Goal: Transaction & Acquisition: Purchase product/service

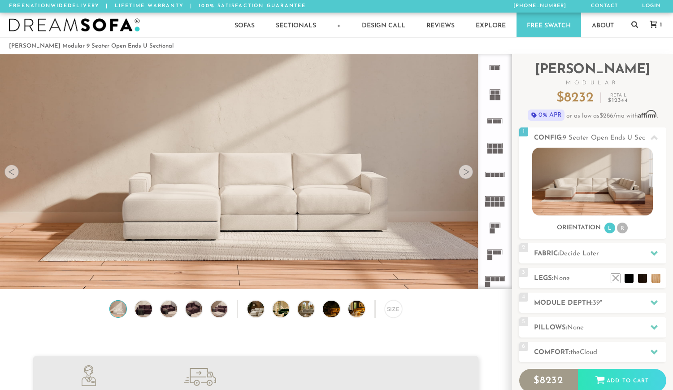
scroll to position [9951, 673]
click at [127, 307] on div "Size" at bounding box center [256, 311] width 512 height 22
click at [119, 308] on img at bounding box center [119, 309] width 20 height 17
click at [607, 179] on img at bounding box center [593, 182] width 121 height 68
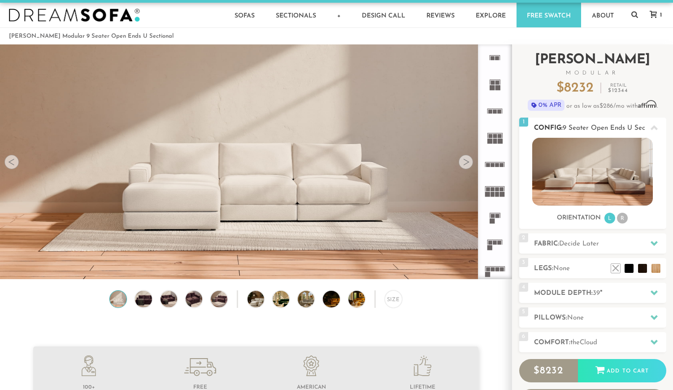
scroll to position [23, 0]
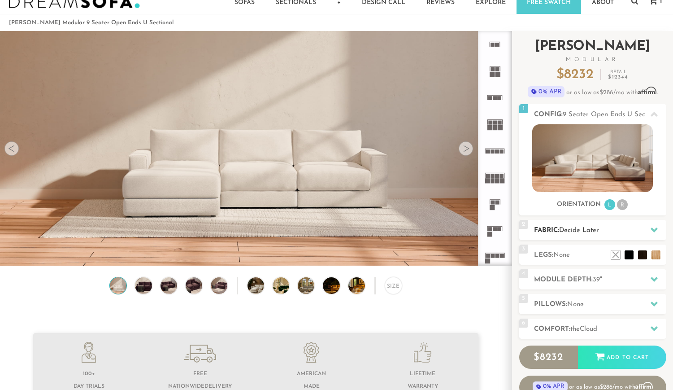
click at [590, 231] on span "Decide Later" at bounding box center [579, 230] width 40 height 7
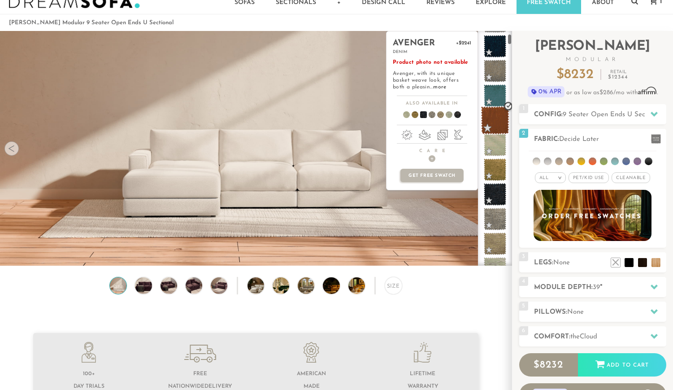
scroll to position [68, 0]
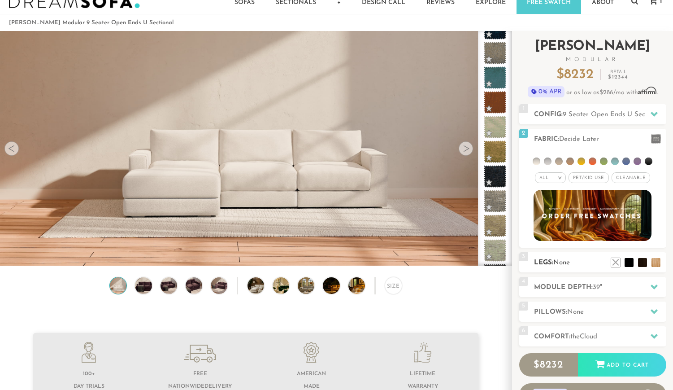
click at [579, 268] on h2 "Legs: None" at bounding box center [600, 263] width 132 height 10
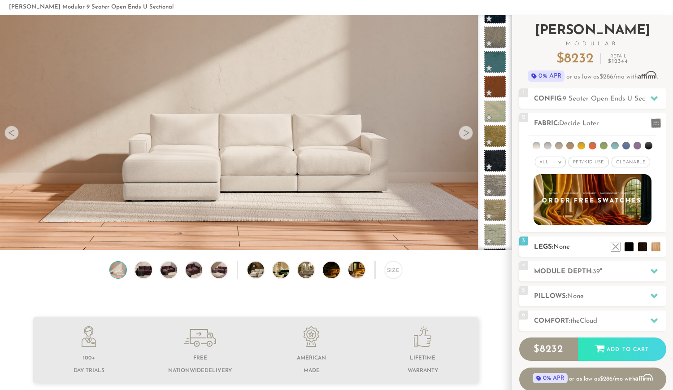
scroll to position [45, 0]
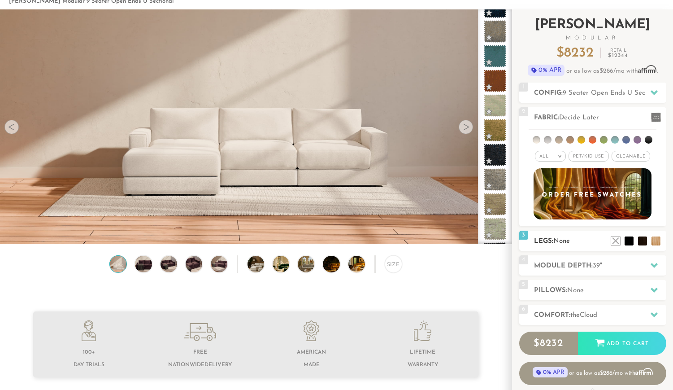
click at [585, 266] on h2 "Module Depth: 39 "" at bounding box center [600, 266] width 132 height 10
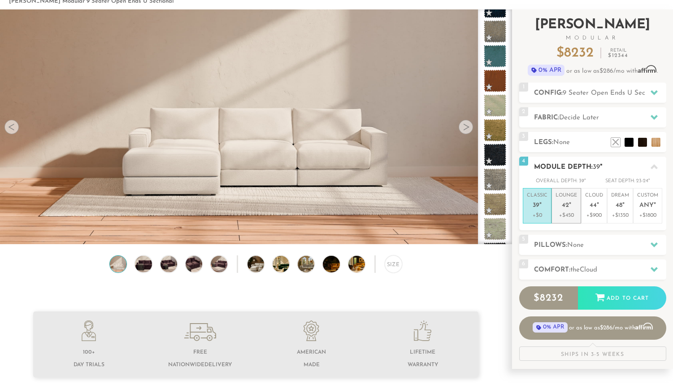
click at [578, 206] on li "Lounge 42 " +$450" at bounding box center [567, 205] width 30 height 35
click at [588, 247] on h2 "Pillows: None" at bounding box center [600, 245] width 132 height 10
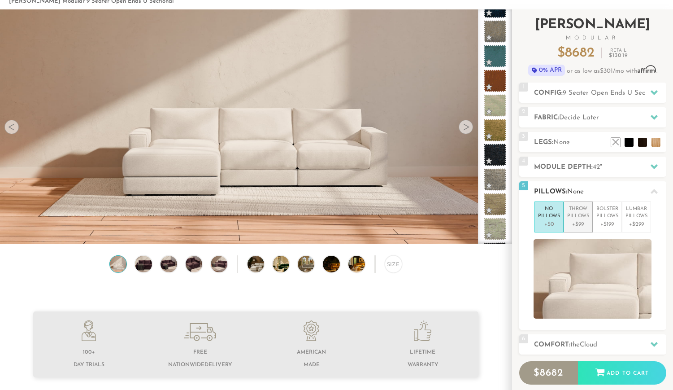
click at [579, 224] on p "+$99" at bounding box center [579, 224] width 22 height 8
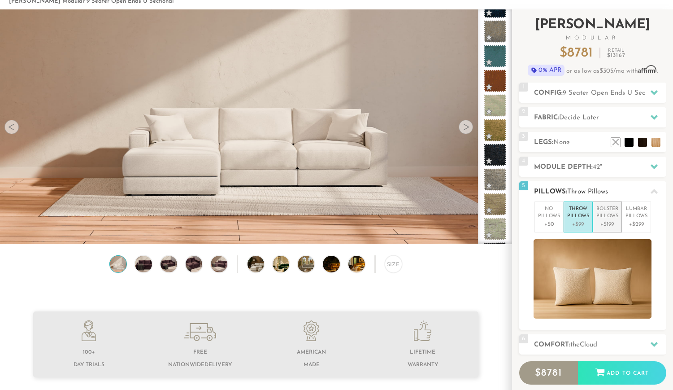
click at [605, 225] on p "+$199" at bounding box center [608, 224] width 22 height 8
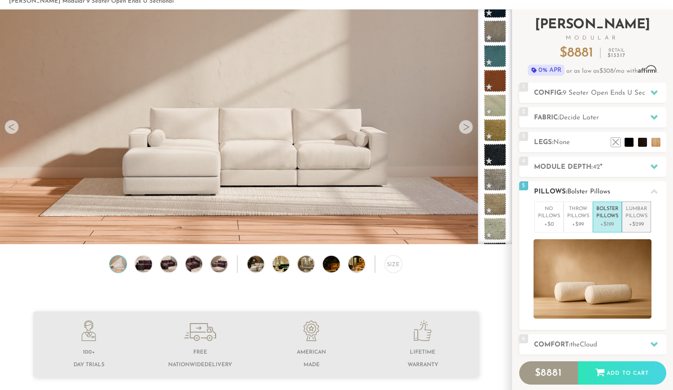
click at [632, 221] on p "+$299" at bounding box center [637, 224] width 22 height 8
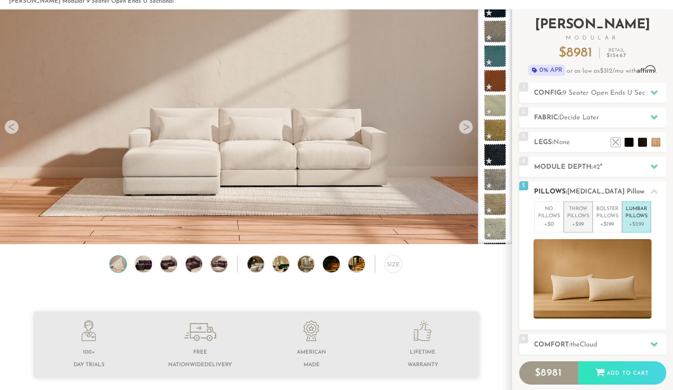
click at [585, 221] on p "+$99" at bounding box center [579, 224] width 22 height 8
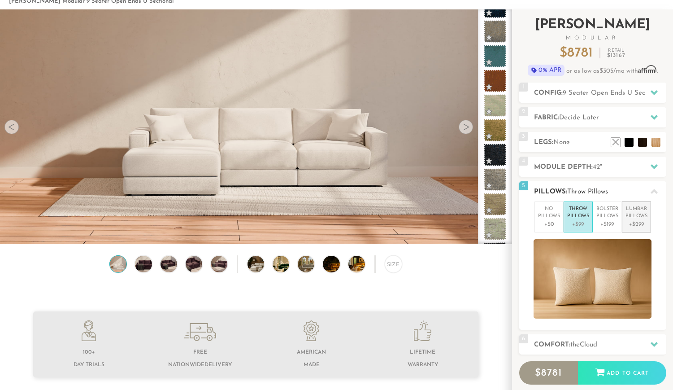
click at [643, 220] on li "Lumbar Pillows +$299" at bounding box center [636, 216] width 29 height 31
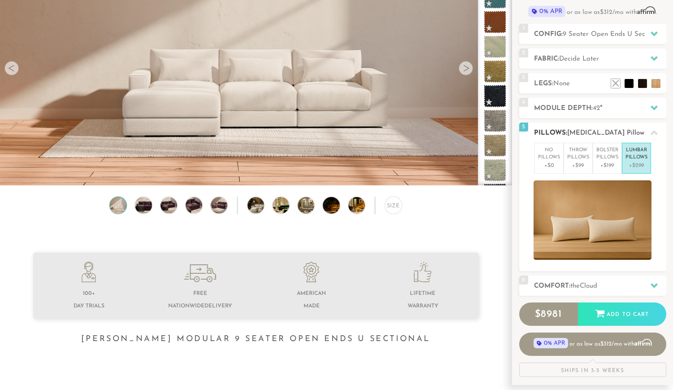
scroll to position [127, 0]
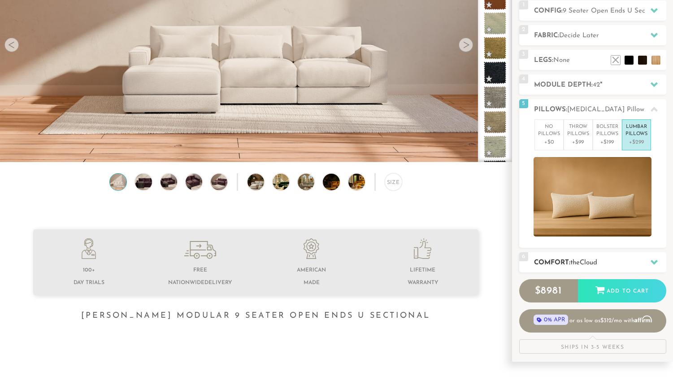
click at [569, 266] on h2 "Comfort: the Cloud" at bounding box center [600, 263] width 132 height 10
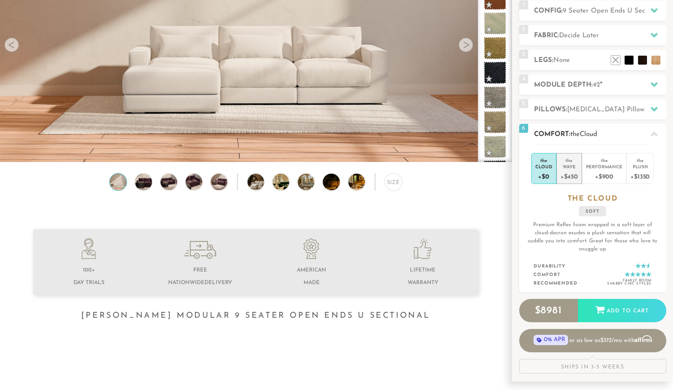
click at [577, 175] on div "+$450" at bounding box center [569, 176] width 17 height 13
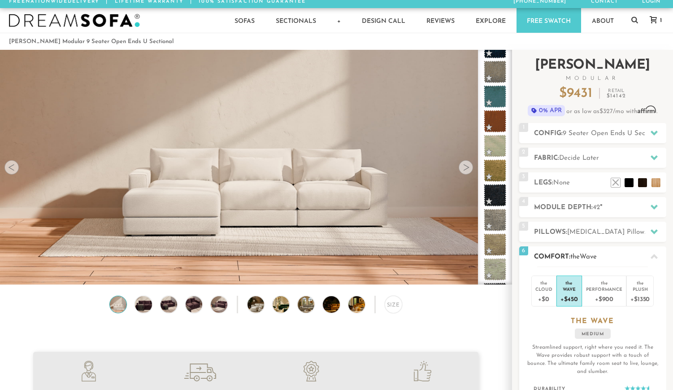
scroll to position [0, 0]
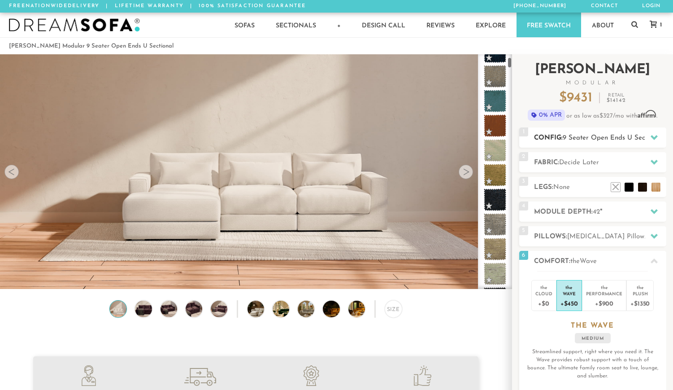
click at [598, 138] on span "9 Seater Open Ends U Sectional" at bounding box center [613, 138] width 100 height 7
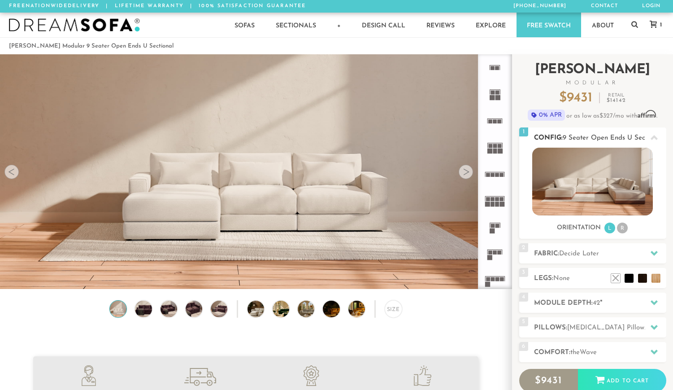
click at [588, 170] on img at bounding box center [593, 182] width 121 height 68
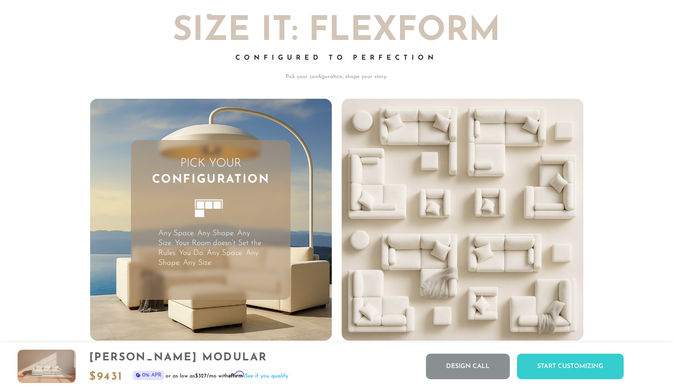
scroll to position [2179, 0]
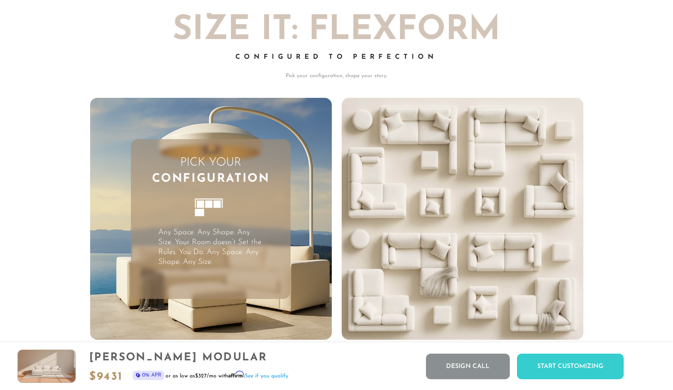
click at [213, 207] on icon at bounding box center [211, 212] width 49 height 49
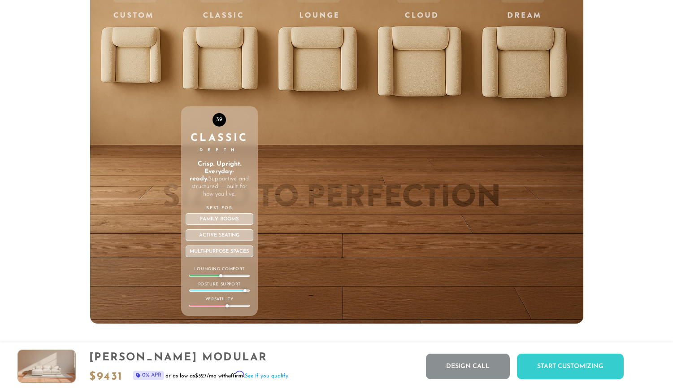
scroll to position [3095, 0]
click at [232, 275] on div at bounding box center [219, 275] width 61 height 2
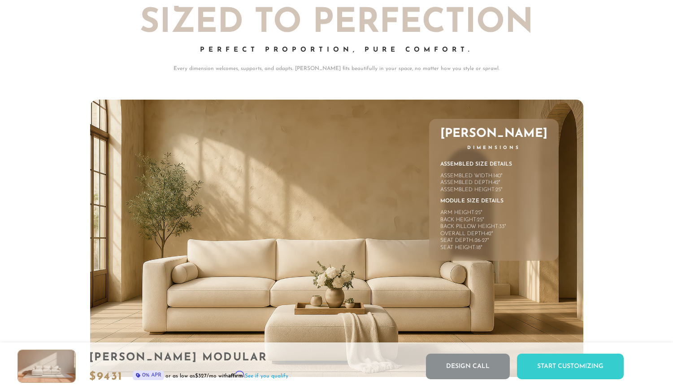
scroll to position [3898, 0]
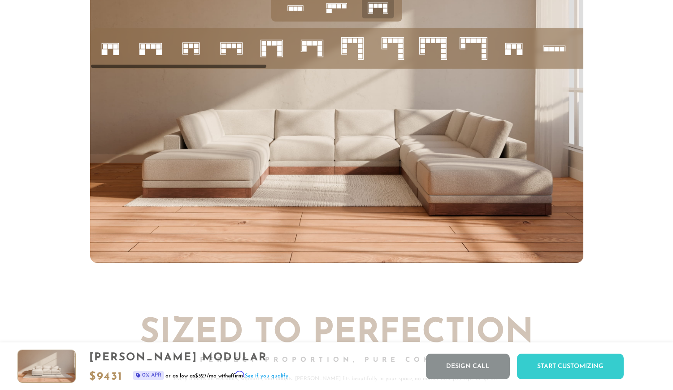
click at [334, 114] on img at bounding box center [336, 124] width 493 height 278
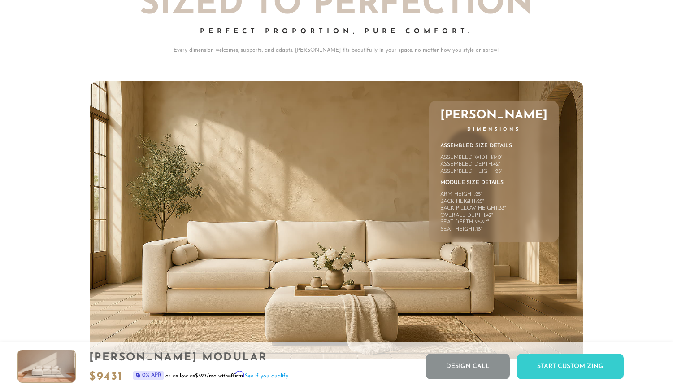
scroll to position [4026, 0]
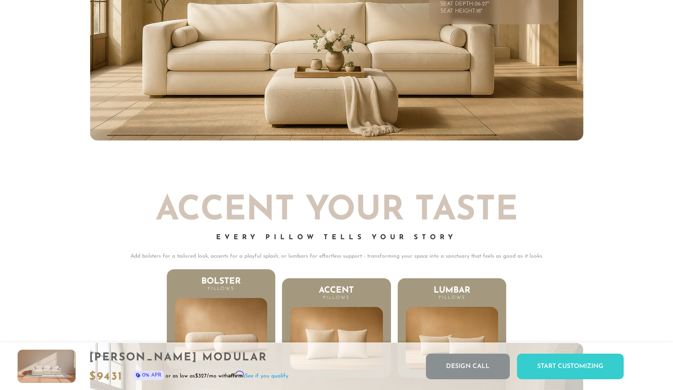
click at [334, 114] on img at bounding box center [336, 1] width 493 height 277
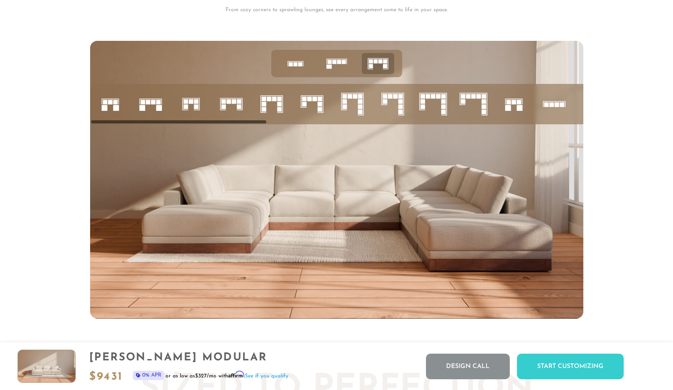
scroll to position [3496, 0]
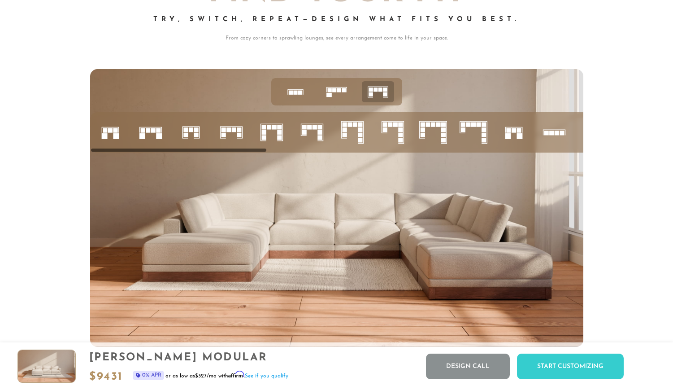
click at [159, 132] on rect at bounding box center [158, 130] width 4 height 4
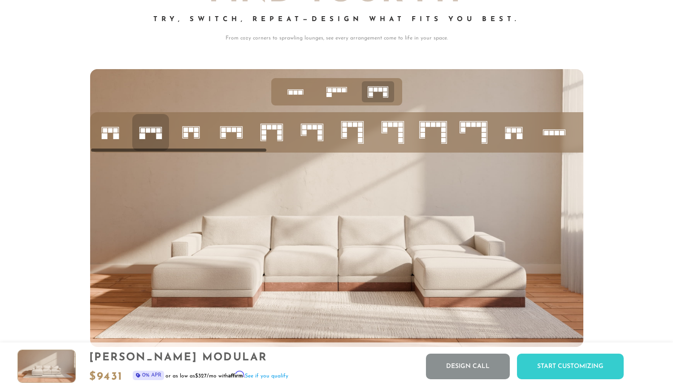
click at [112, 137] on icon at bounding box center [110, 132] width 31 height 31
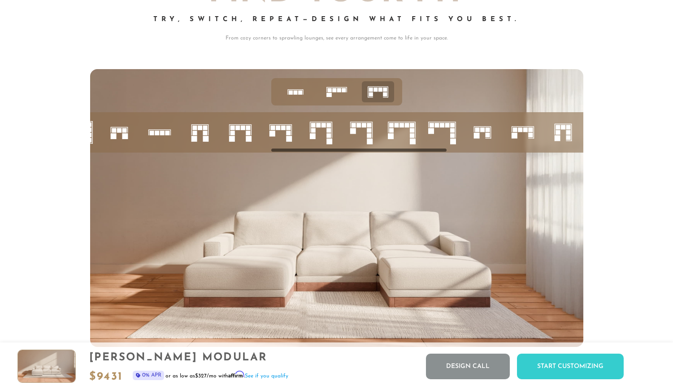
scroll to position [0, 502]
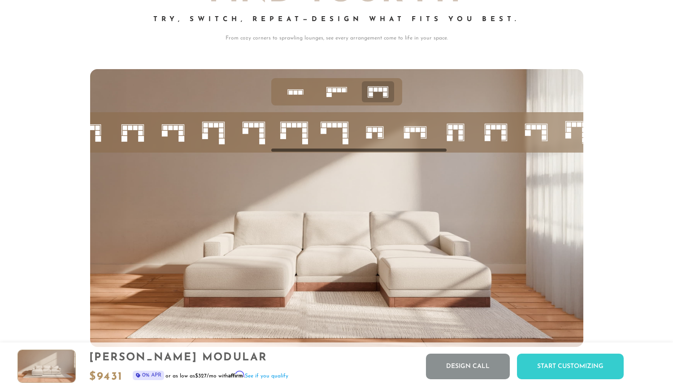
drag, startPoint x: 262, startPoint y: 148, endPoint x: 519, endPoint y: 165, distance: 257.1
click at [520, 166] on div at bounding box center [336, 208] width 493 height 278
click at [178, 132] on icon at bounding box center [173, 132] width 31 height 31
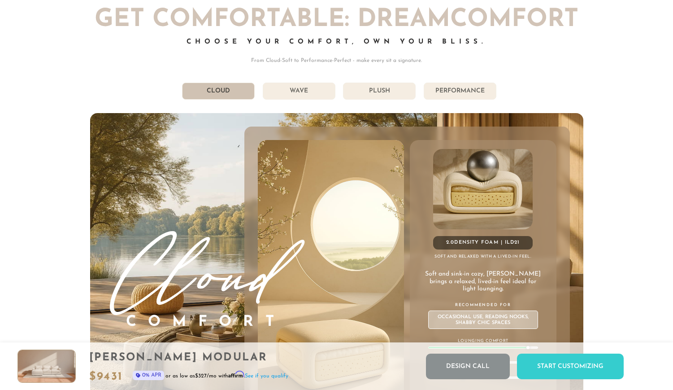
scroll to position [4804, 0]
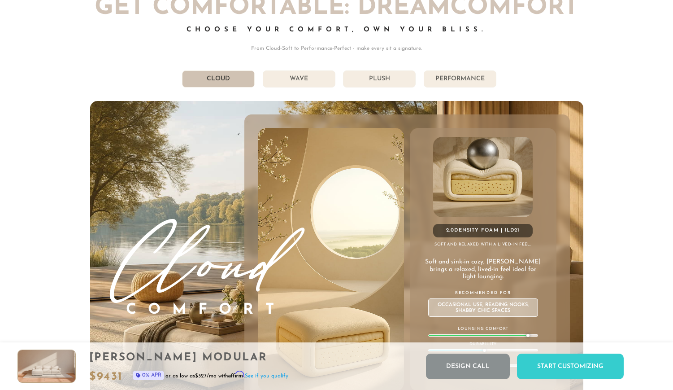
click at [303, 77] on li "Wave" at bounding box center [299, 78] width 73 height 17
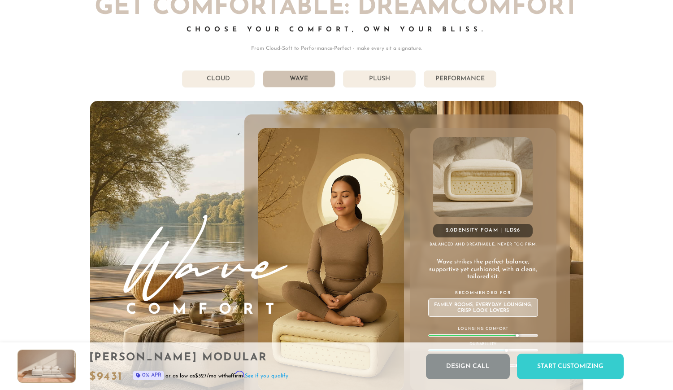
click at [355, 74] on li "Plush" at bounding box center [379, 78] width 73 height 17
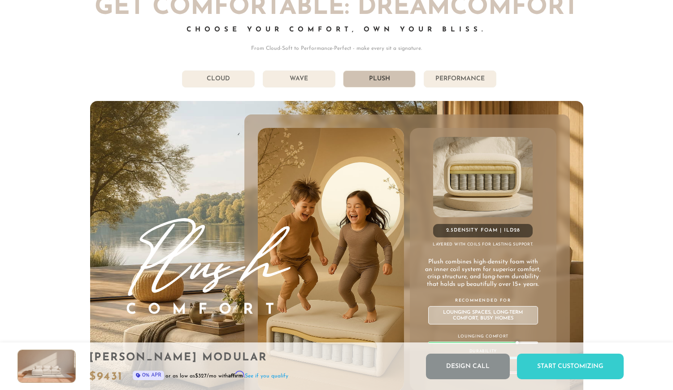
click at [415, 74] on li "Plush" at bounding box center [379, 78] width 73 height 17
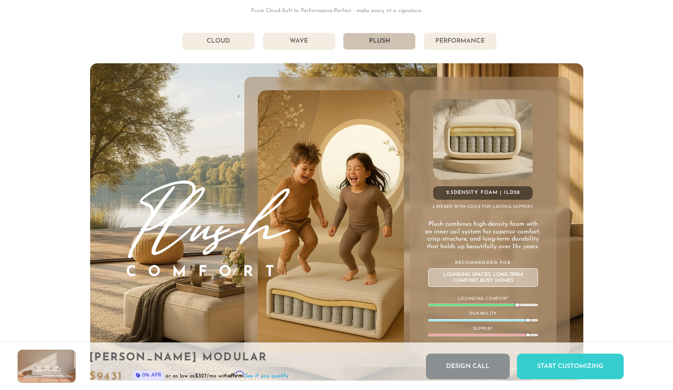
scroll to position [4841, 0]
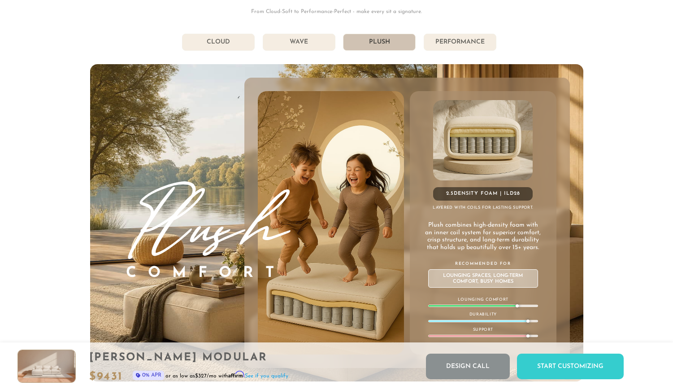
click at [311, 38] on li "Wave" at bounding box center [299, 42] width 73 height 17
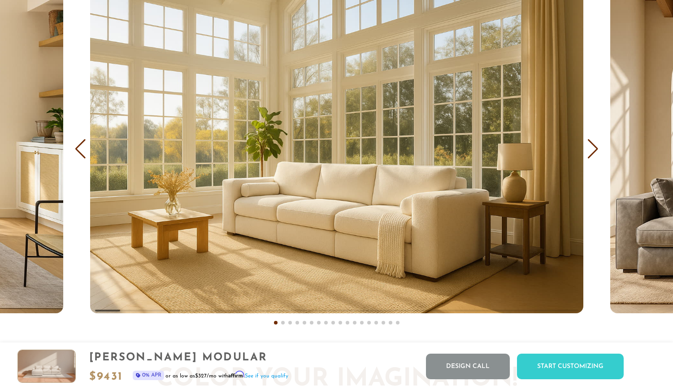
scroll to position [5371, 0]
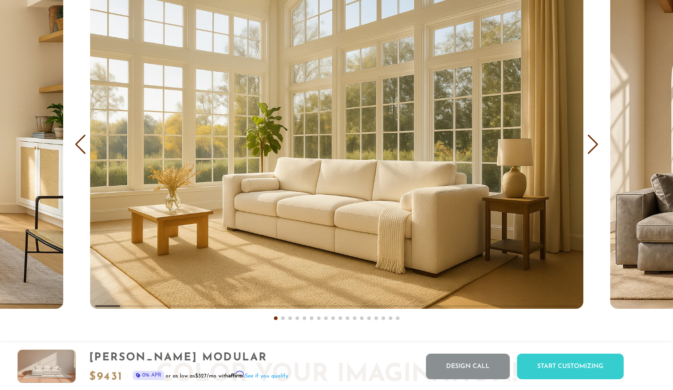
click at [507, 217] on img "1 / 18" at bounding box center [336, 144] width 493 height 329
click at [588, 143] on div "Next slide" at bounding box center [593, 145] width 12 height 20
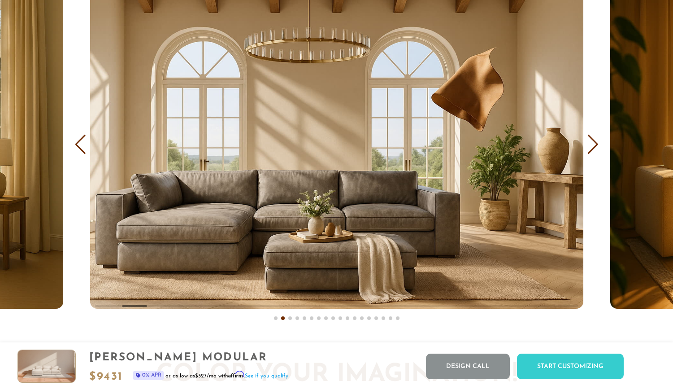
click at [588, 143] on div "Next slide" at bounding box center [593, 145] width 12 height 20
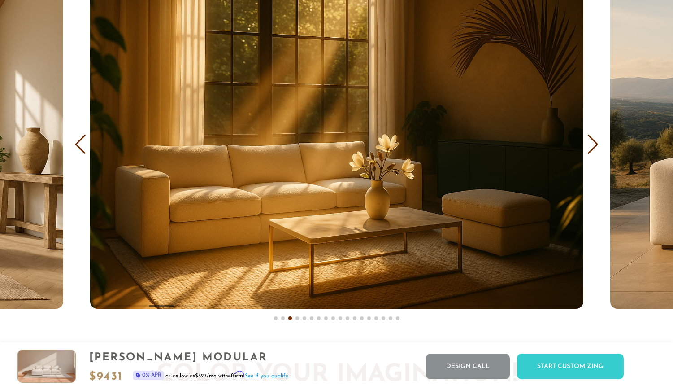
click at [82, 143] on div "Previous slide" at bounding box center [80, 145] width 12 height 20
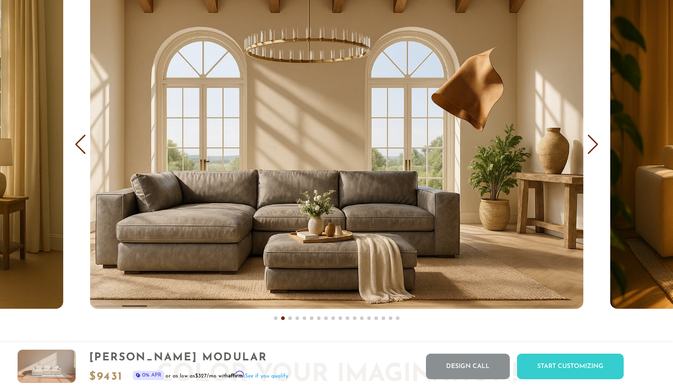
click at [82, 143] on div "Previous slide" at bounding box center [80, 145] width 12 height 20
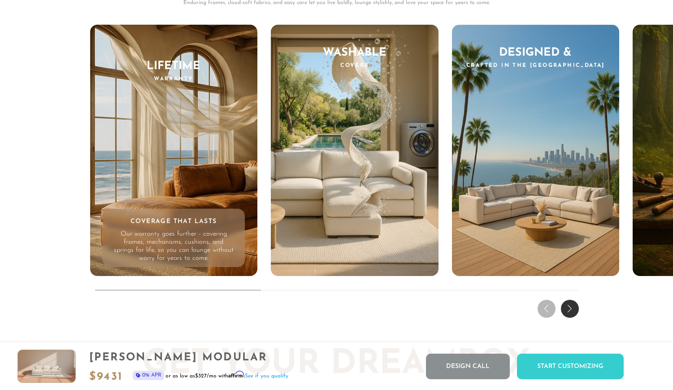
scroll to position [8501, 0]
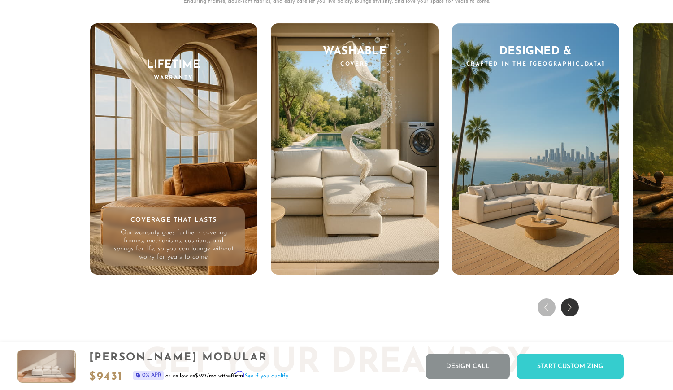
click at [571, 307] on div "Next slide" at bounding box center [570, 307] width 18 height 18
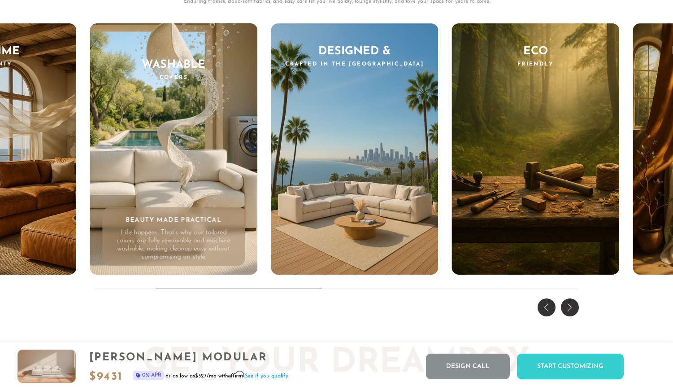
click at [571, 307] on div "Next slide" at bounding box center [570, 307] width 18 height 18
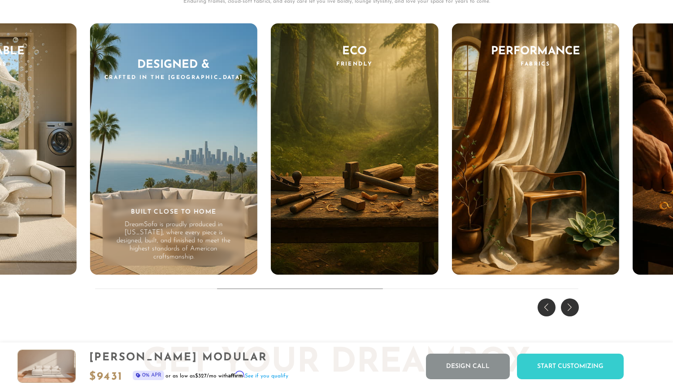
click at [571, 307] on div "Next slide" at bounding box center [570, 307] width 18 height 18
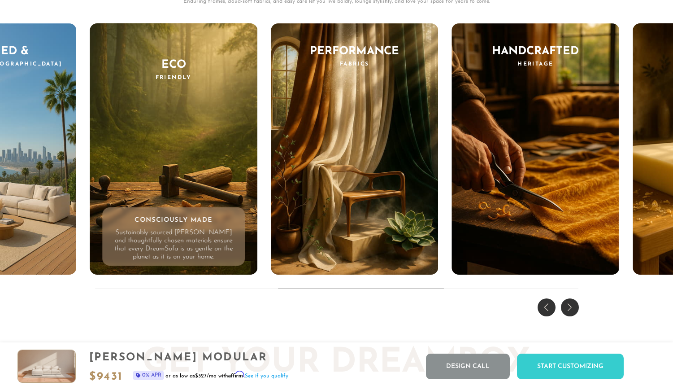
click at [571, 307] on div "Next slide" at bounding box center [570, 307] width 18 height 18
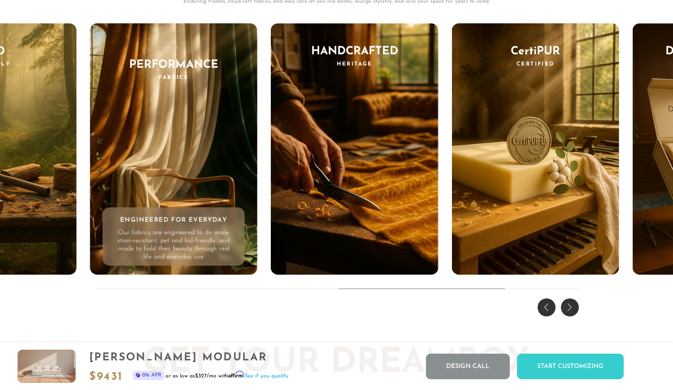
click at [571, 307] on div "Next slide" at bounding box center [570, 307] width 18 height 18
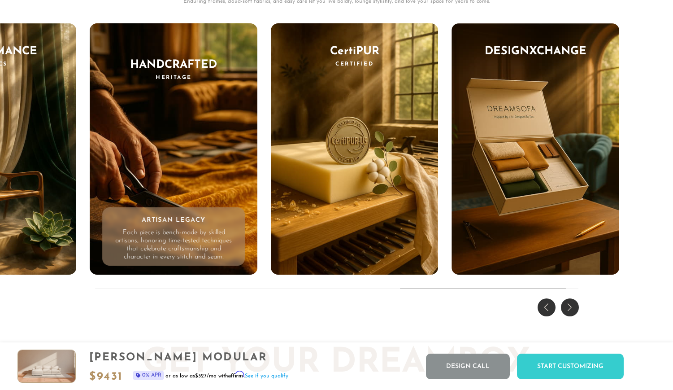
click at [571, 307] on div "Next slide" at bounding box center [570, 307] width 18 height 18
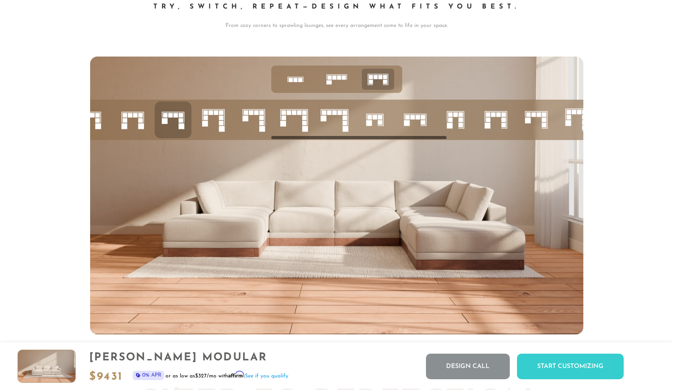
scroll to position [3570, 0]
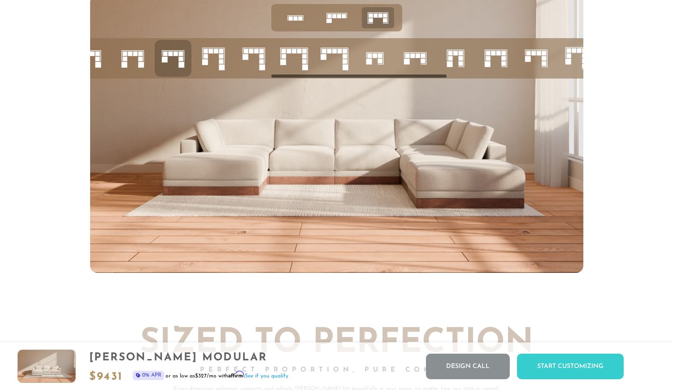
click at [444, 124] on img at bounding box center [336, 134] width 493 height 278
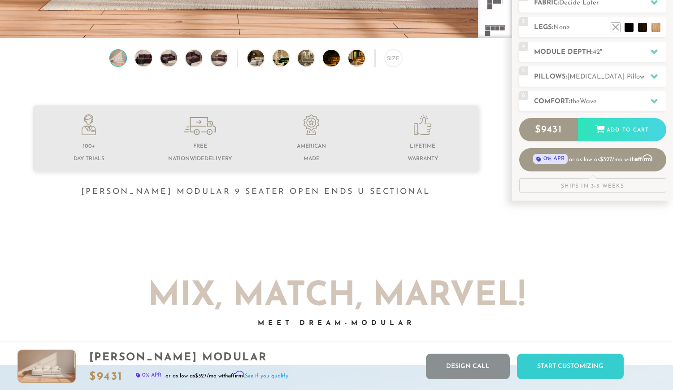
scroll to position [0, 0]
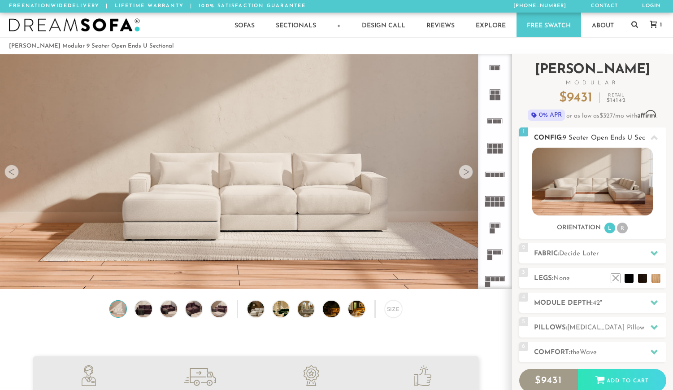
click at [547, 177] on img at bounding box center [593, 182] width 121 height 68
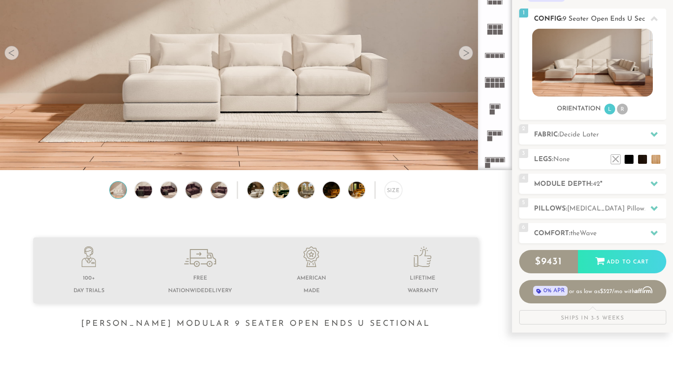
scroll to position [201, 0]
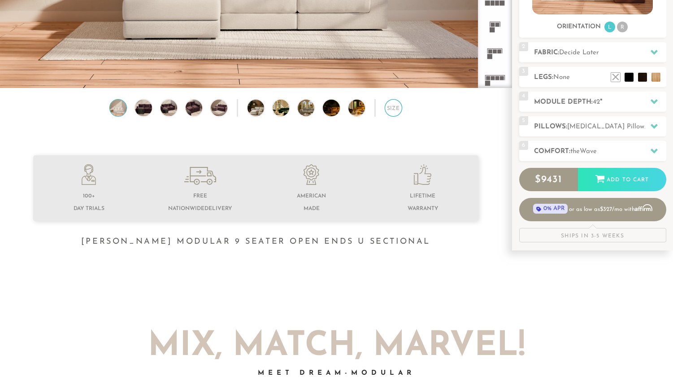
click at [395, 108] on div "Size" at bounding box center [393, 107] width 17 height 17
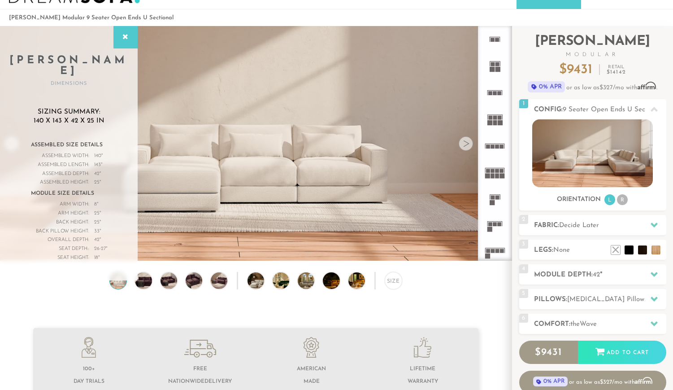
scroll to position [27, 0]
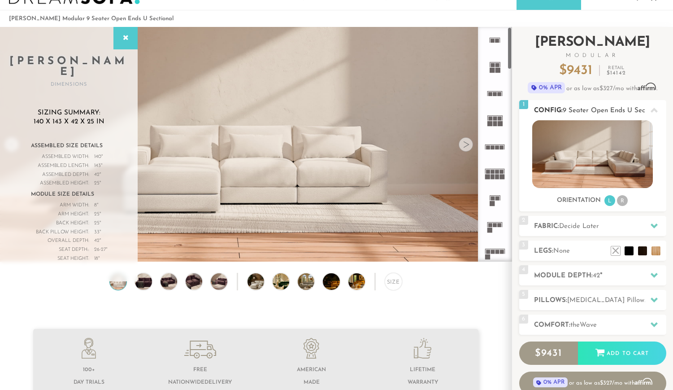
click at [544, 142] on img at bounding box center [593, 154] width 121 height 68
click at [147, 277] on img at bounding box center [144, 281] width 20 height 17
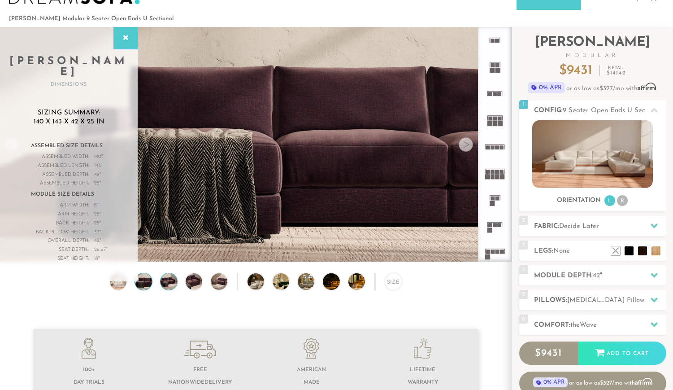
click at [166, 280] on img at bounding box center [169, 281] width 20 height 17
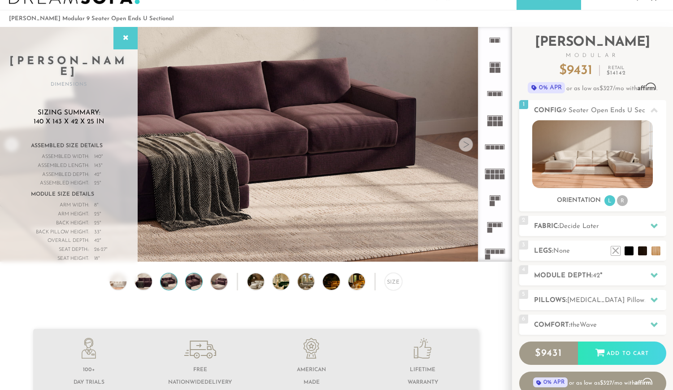
click at [185, 281] on div at bounding box center [193, 281] width 17 height 17
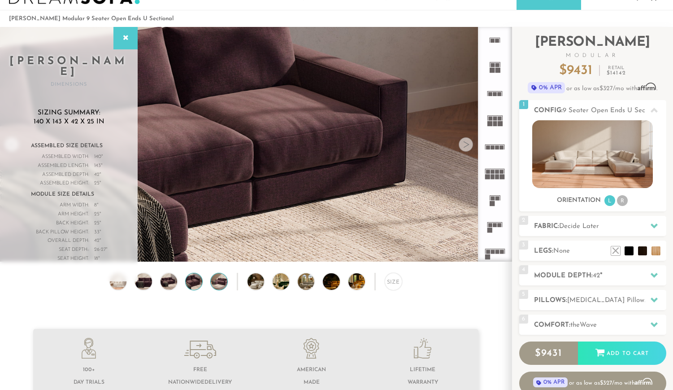
click at [213, 281] on img at bounding box center [219, 281] width 20 height 17
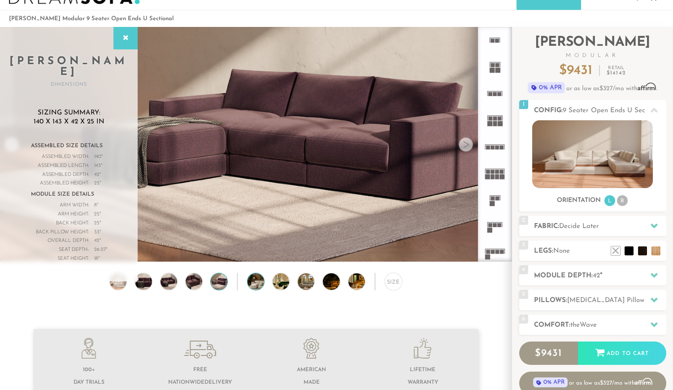
click at [257, 279] on img at bounding box center [263, 281] width 30 height 17
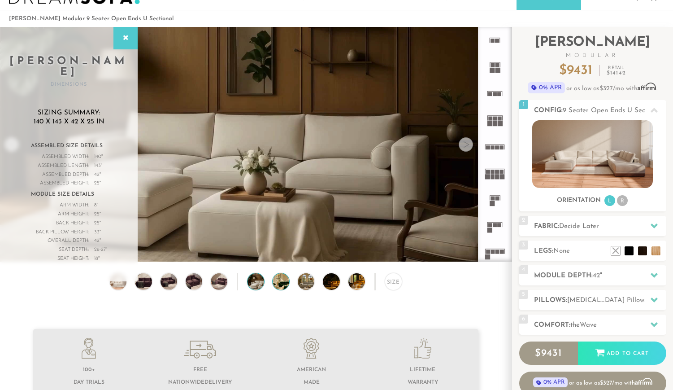
click at [276, 282] on img at bounding box center [288, 281] width 30 height 17
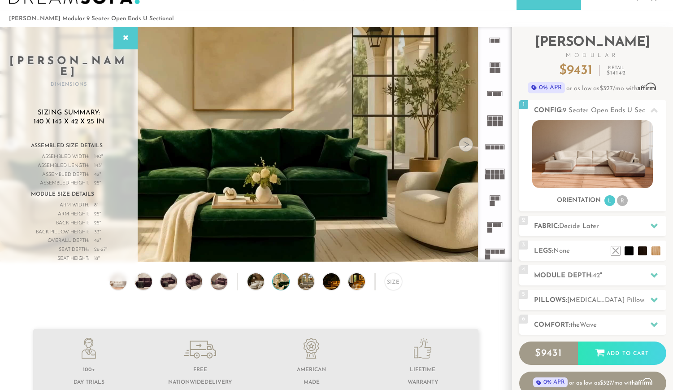
click at [265, 283] on div "Size" at bounding box center [256, 284] width 512 height 22
click at [256, 277] on img at bounding box center [263, 281] width 30 height 17
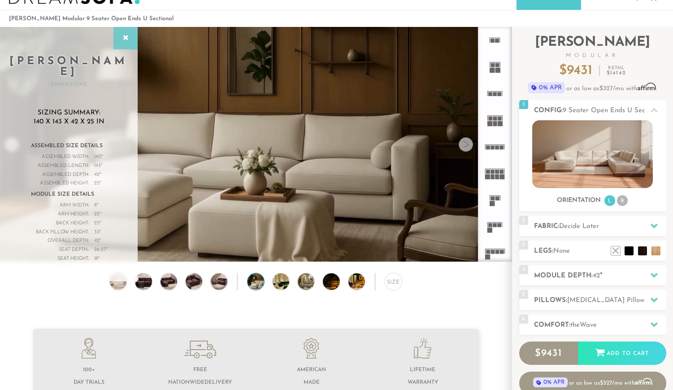
click at [122, 45] on div at bounding box center [126, 38] width 24 height 22
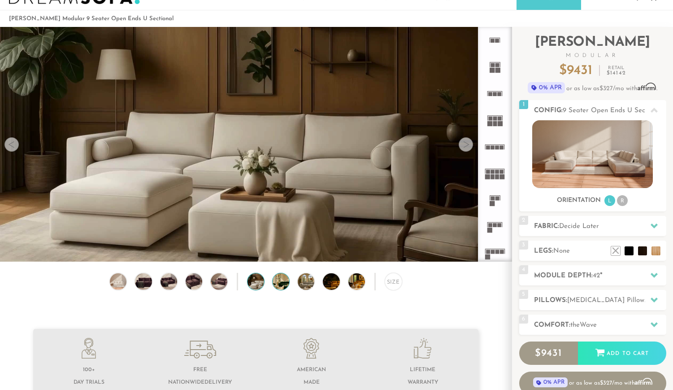
click at [276, 283] on img at bounding box center [288, 281] width 30 height 17
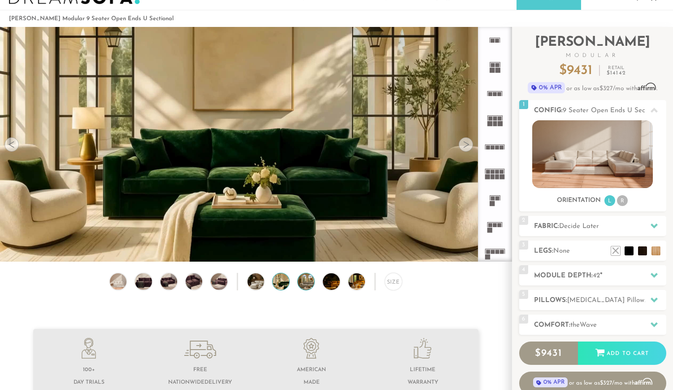
click at [310, 286] on img at bounding box center [313, 281] width 30 height 17
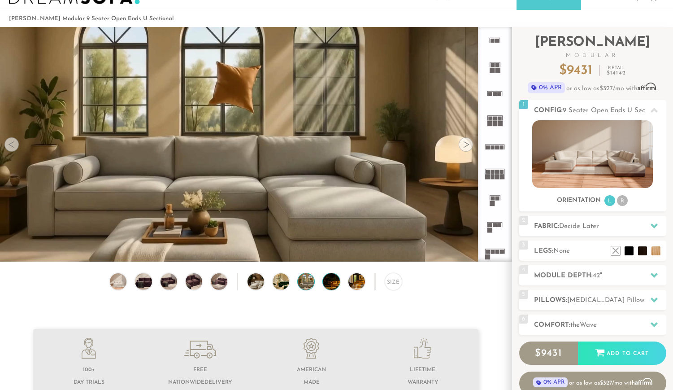
click at [330, 285] on img at bounding box center [338, 281] width 30 height 17
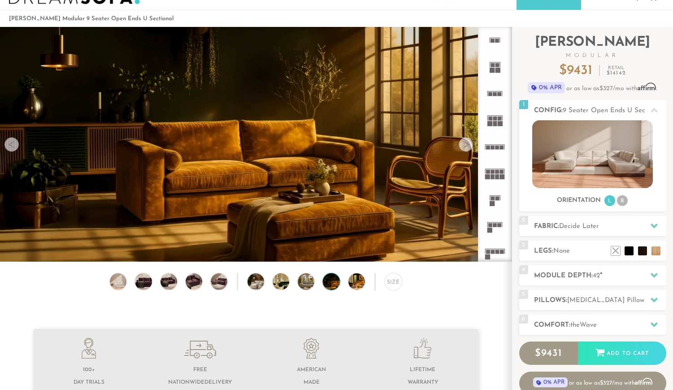
click at [344, 289] on div "Size" at bounding box center [256, 284] width 512 height 22
click at [354, 284] on img at bounding box center [364, 281] width 30 height 17
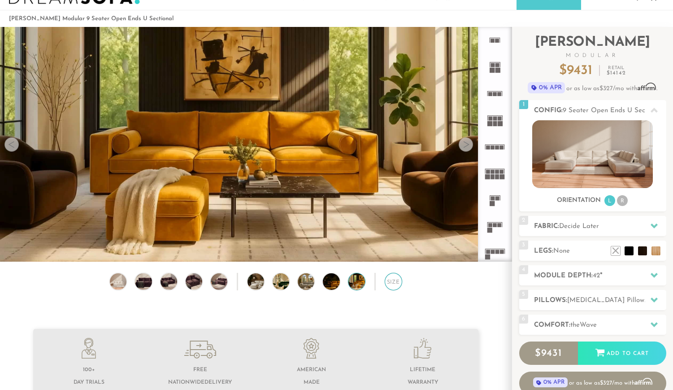
click at [388, 287] on div "Size" at bounding box center [393, 281] width 17 height 17
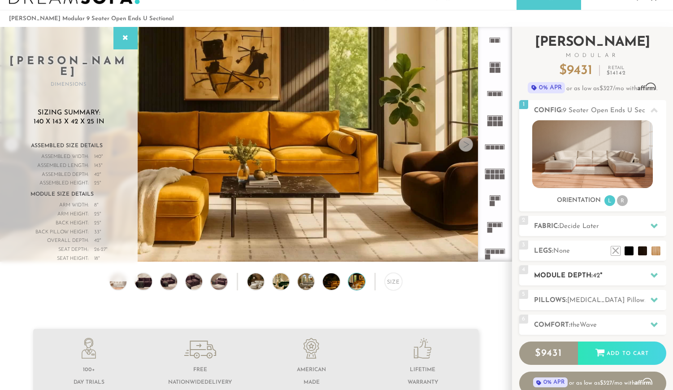
click at [609, 281] on div "4 Module Depth: 42 "" at bounding box center [593, 275] width 147 height 20
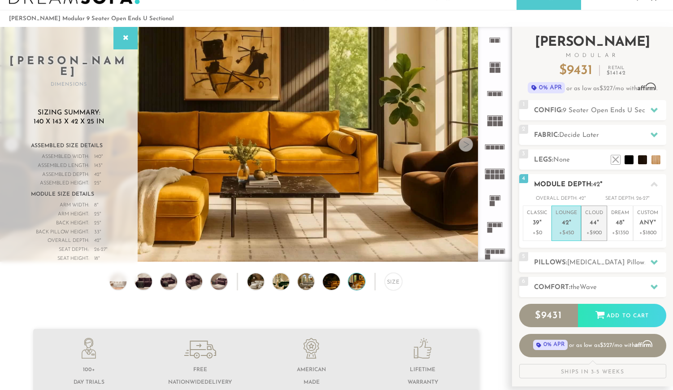
click at [596, 233] on p "+$900" at bounding box center [594, 233] width 18 height 8
click at [569, 232] on p "+$450" at bounding box center [567, 233] width 22 height 8
click at [396, 279] on div "Size" at bounding box center [393, 281] width 17 height 17
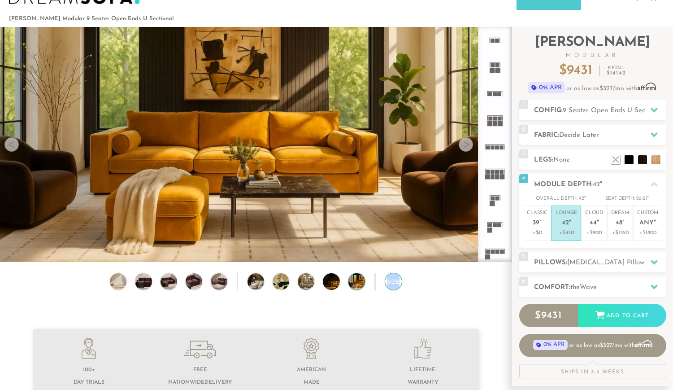
click at [396, 279] on div "Size" at bounding box center [393, 281] width 17 height 17
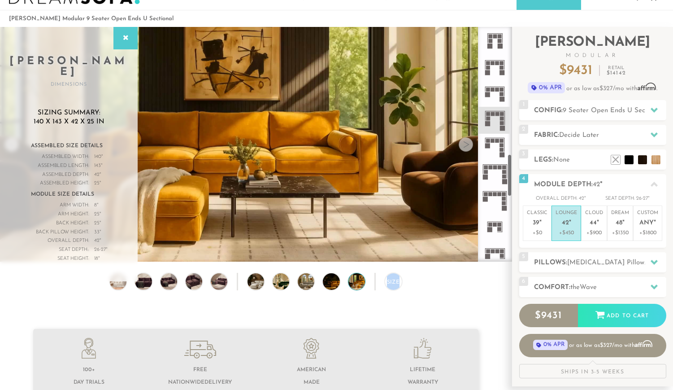
scroll to position [692, 0]
click at [501, 100] on rect at bounding box center [502, 99] width 5 height 5
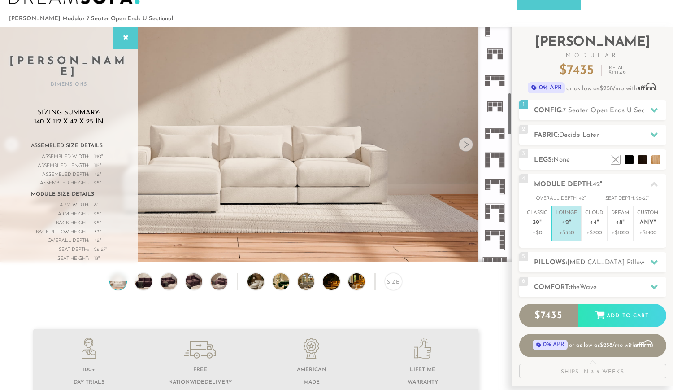
scroll to position [355, 0]
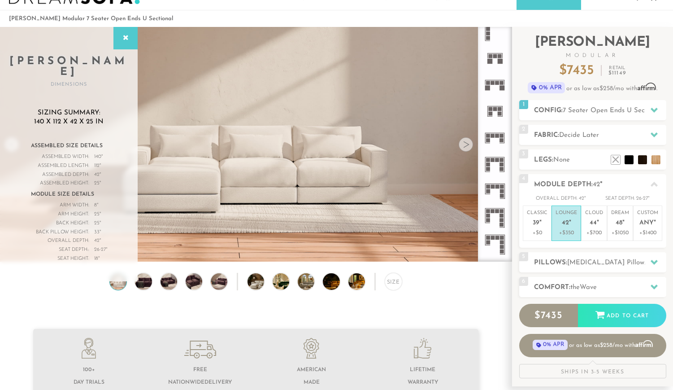
click at [499, 87] on icon at bounding box center [495, 84] width 26 height 26
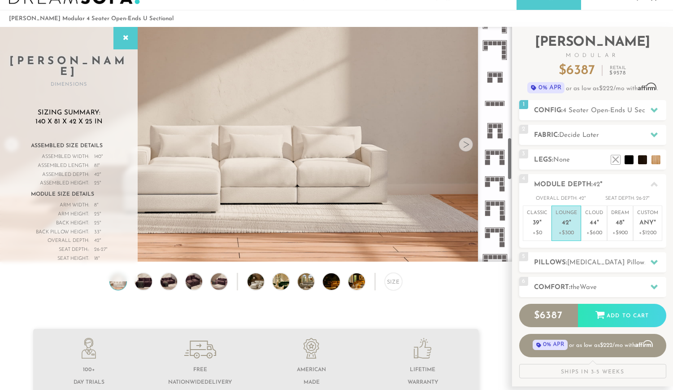
scroll to position [609, 0]
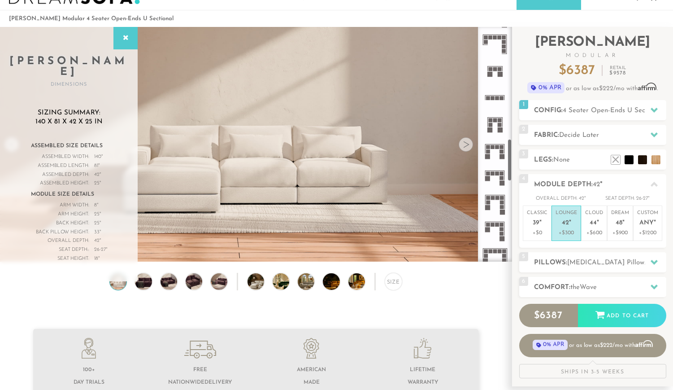
click at [504, 183] on rect at bounding box center [502, 182] width 5 height 5
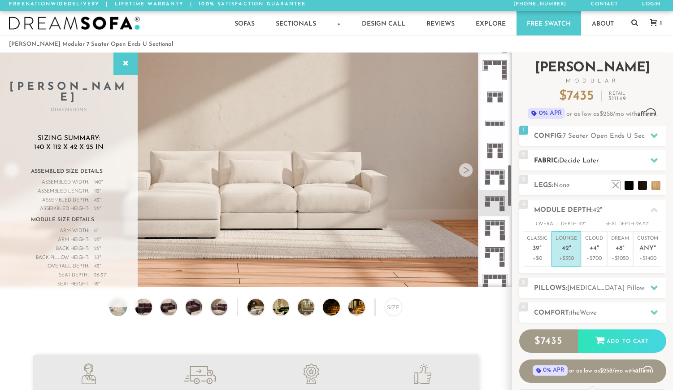
scroll to position [1, 0]
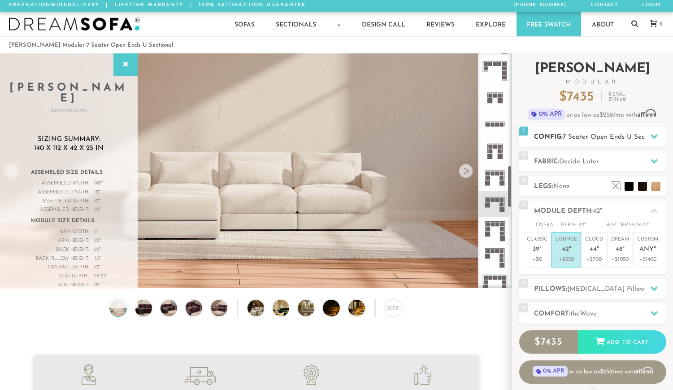
click at [607, 135] on span "7 Seater Open Ends U Sectional" at bounding box center [612, 137] width 99 height 7
